Goal: Information Seeking & Learning: Learn about a topic

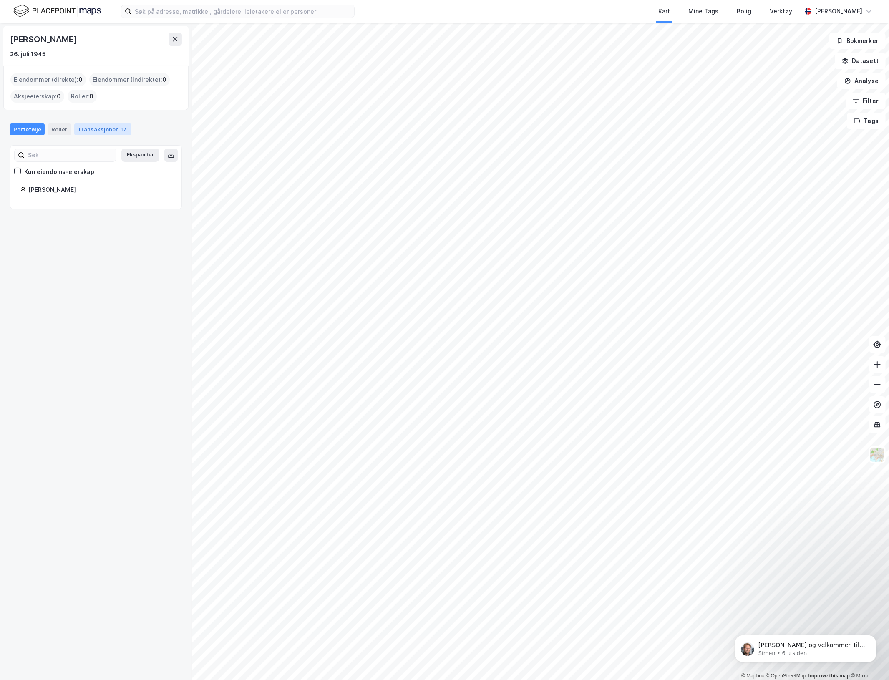
click at [88, 129] on div "Transaksjoner 17" at bounding box center [102, 129] width 57 height 12
click at [88, 128] on div "Transaksjoner 10" at bounding box center [103, 129] width 58 height 12
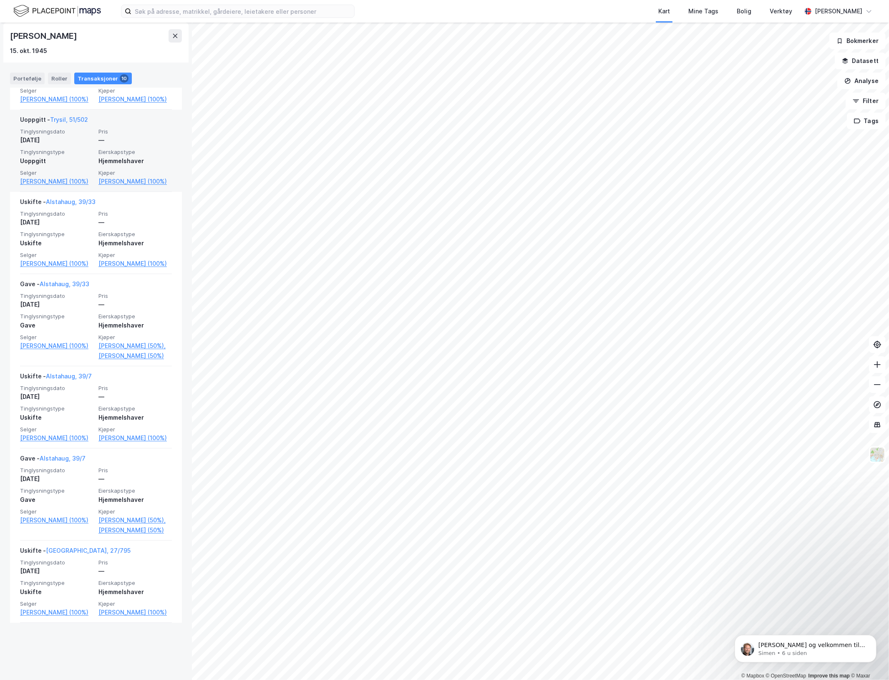
scroll to position [261, 0]
